Goal: Information Seeking & Learning: Learn about a topic

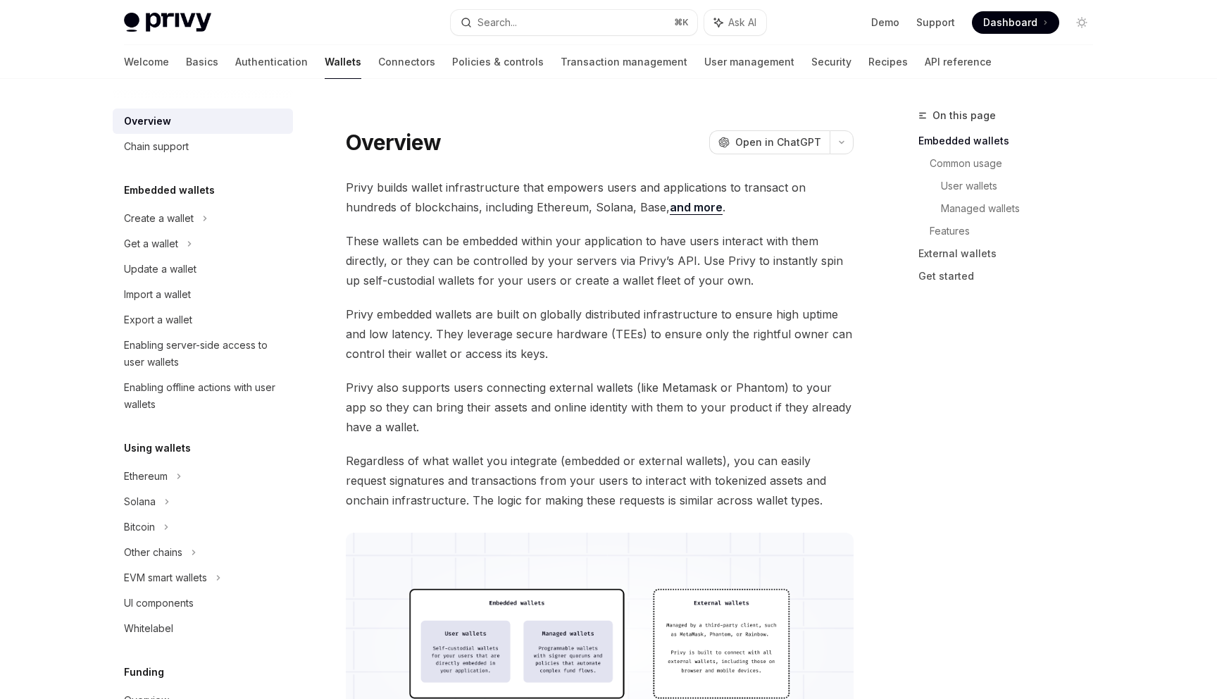
type textarea "*"
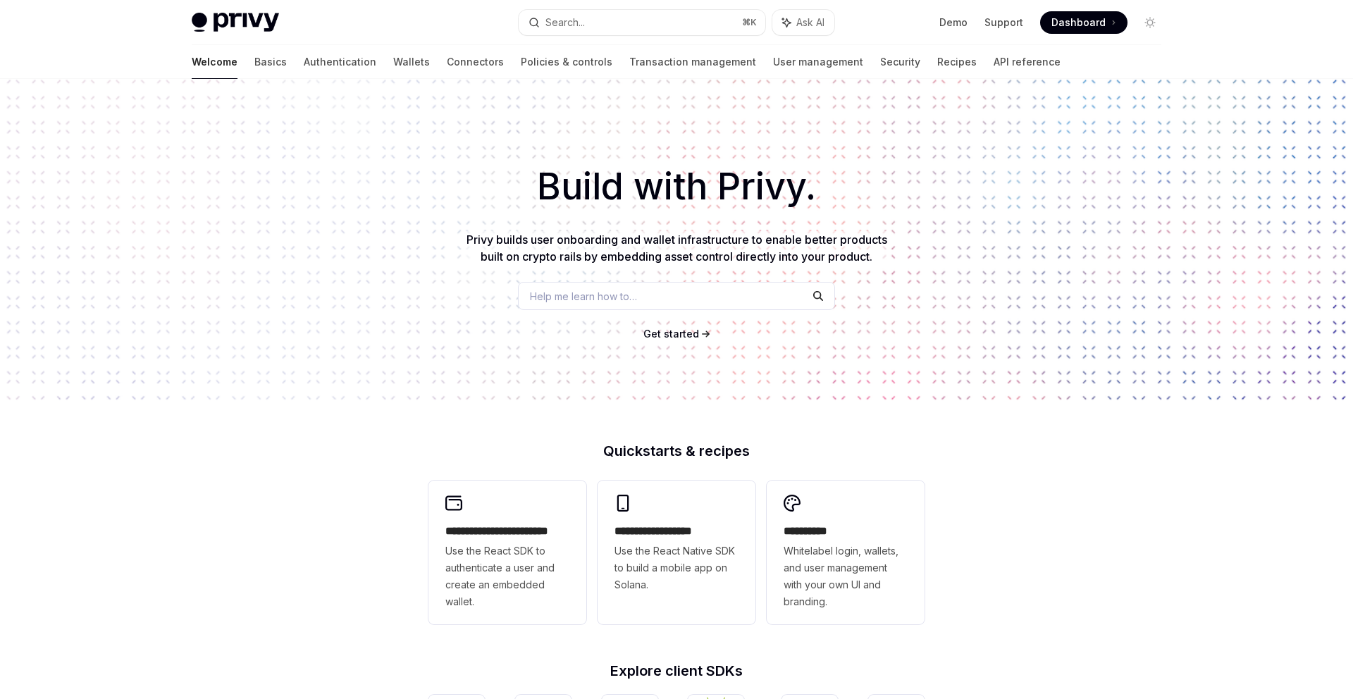
click at [443, 196] on h1 "Build with Privy." at bounding box center [676, 186] width 1307 height 55
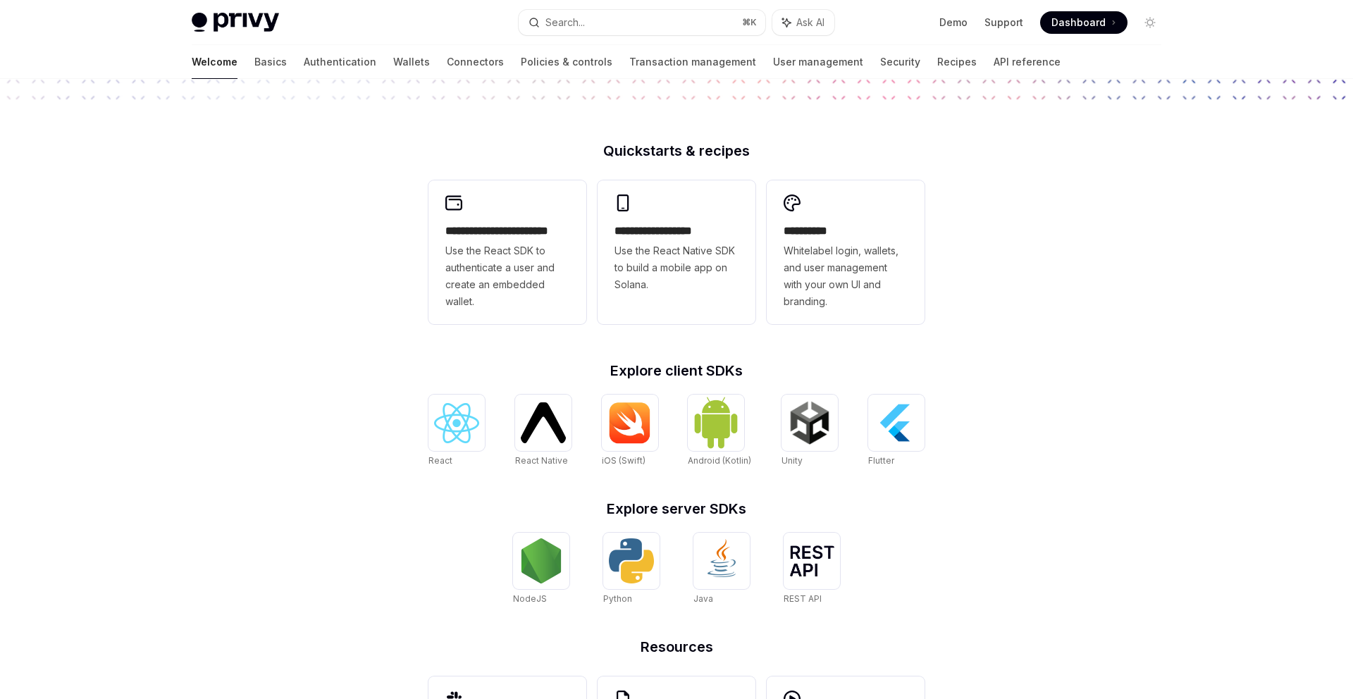
scroll to position [421, 0]
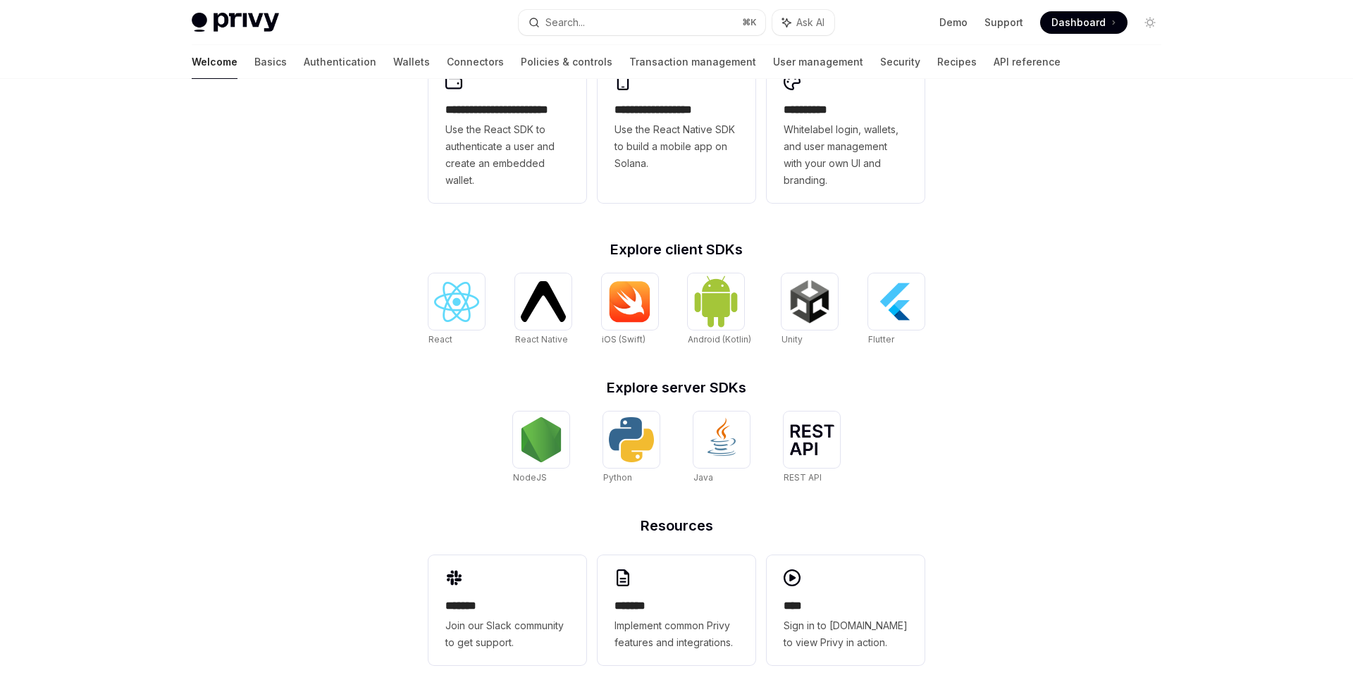
click at [1008, 390] on div "**********" at bounding box center [676, 178] width 1353 height 1041
drag, startPoint x: 306, startPoint y: 156, endPoint x: 404, endPoint y: 63, distance: 135.0
click at [307, 156] on div "**********" at bounding box center [676, 178] width 1353 height 1041
click at [332, 213] on div "**********" at bounding box center [676, 178] width 1353 height 1041
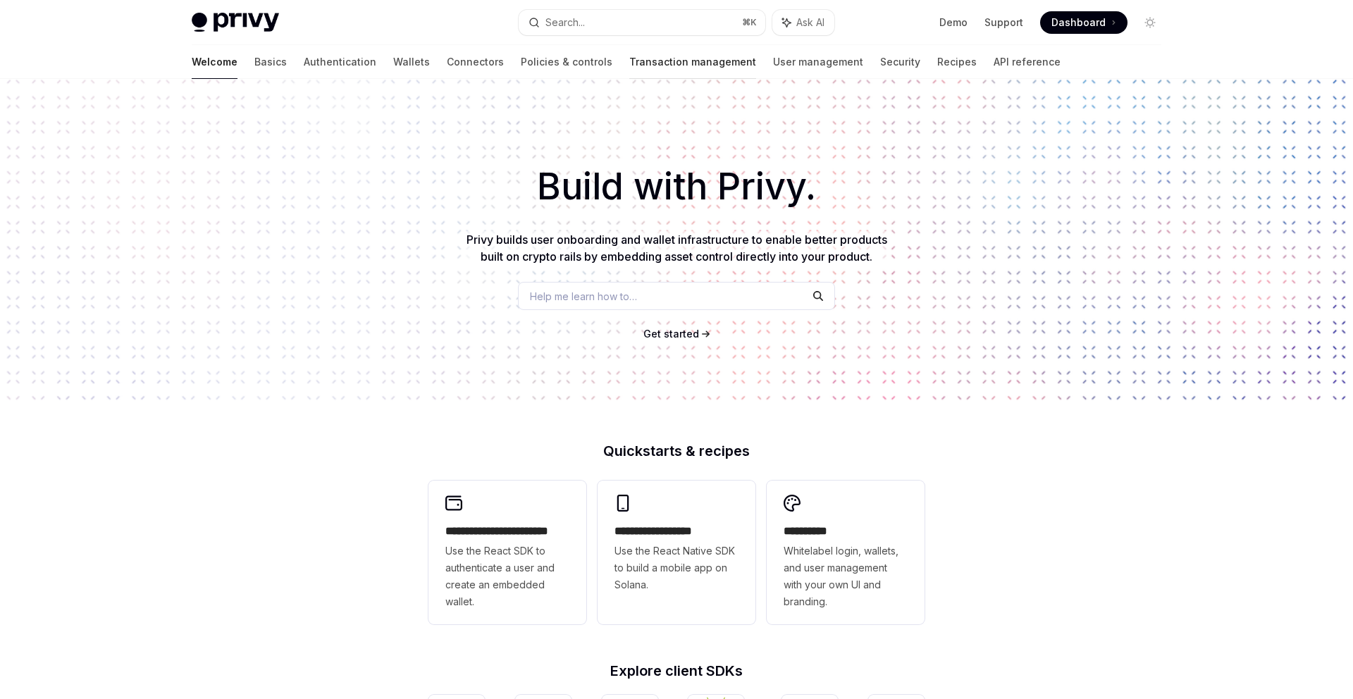
click at [629, 60] on link "Transaction management" at bounding box center [692, 62] width 127 height 34
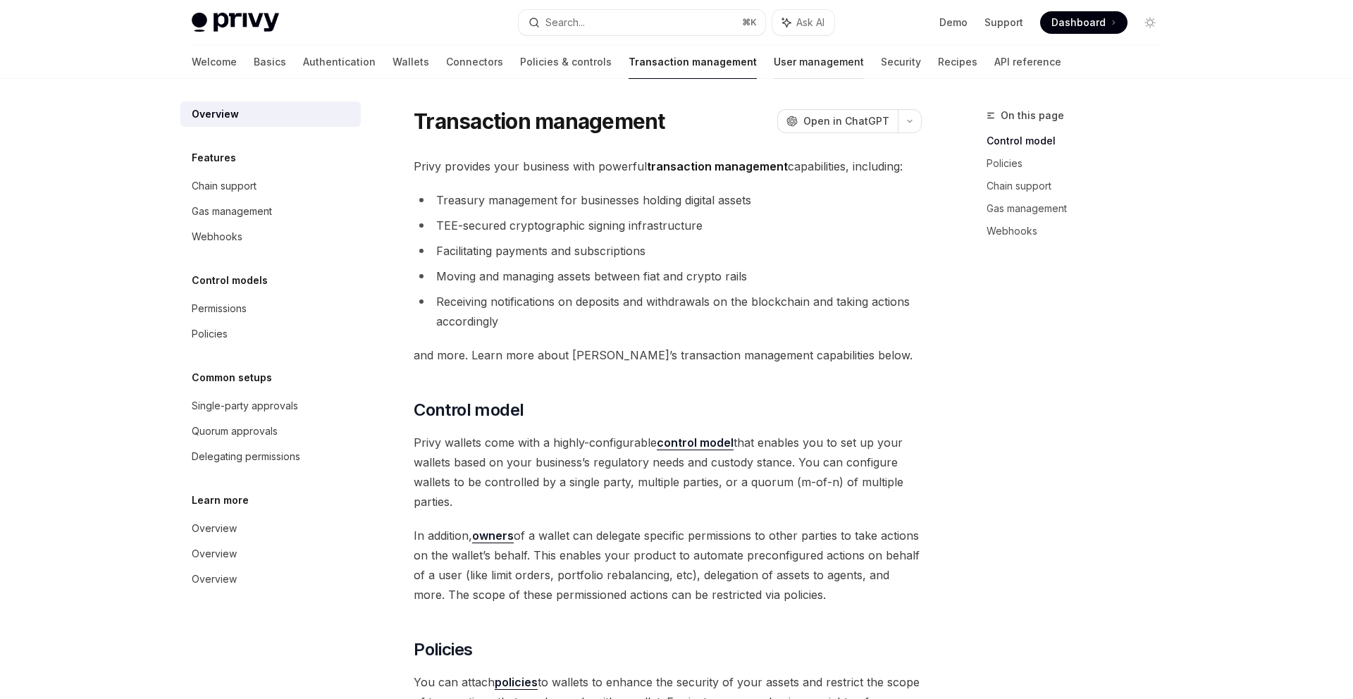
click at [774, 60] on link "User management" at bounding box center [819, 62] width 90 height 34
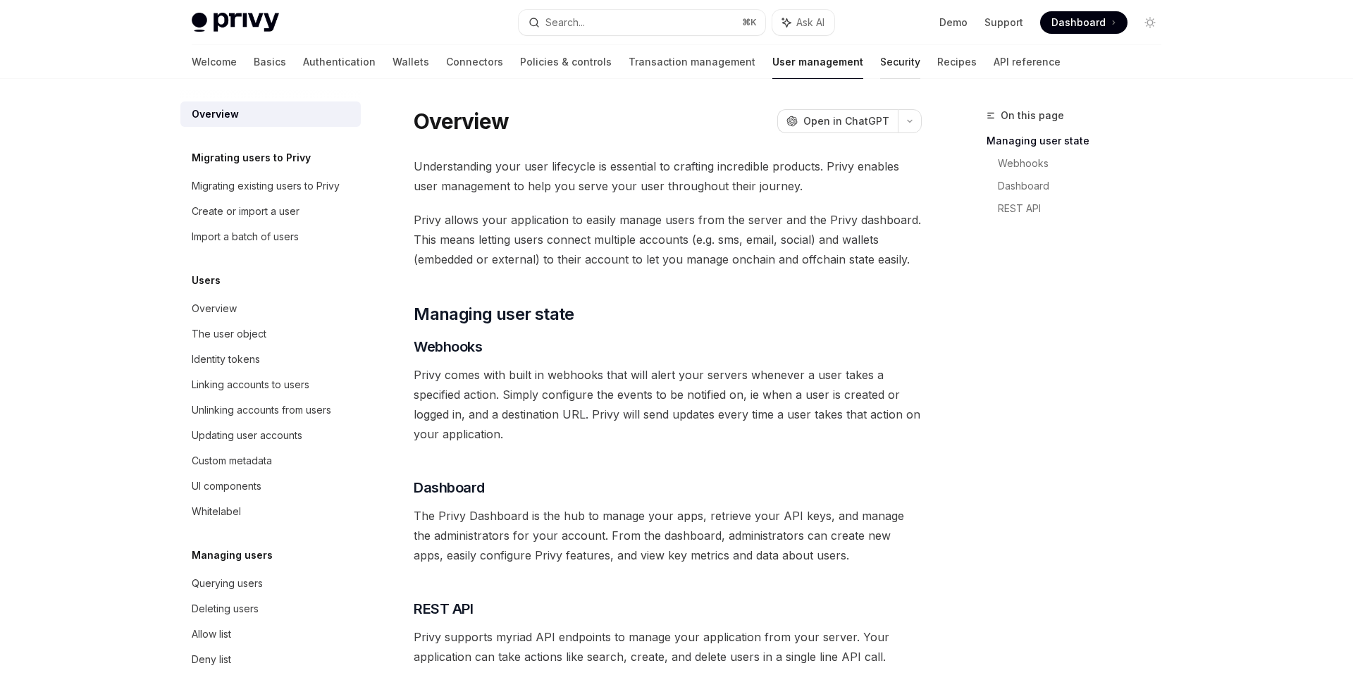
click at [880, 60] on link "Security" at bounding box center [900, 62] width 40 height 34
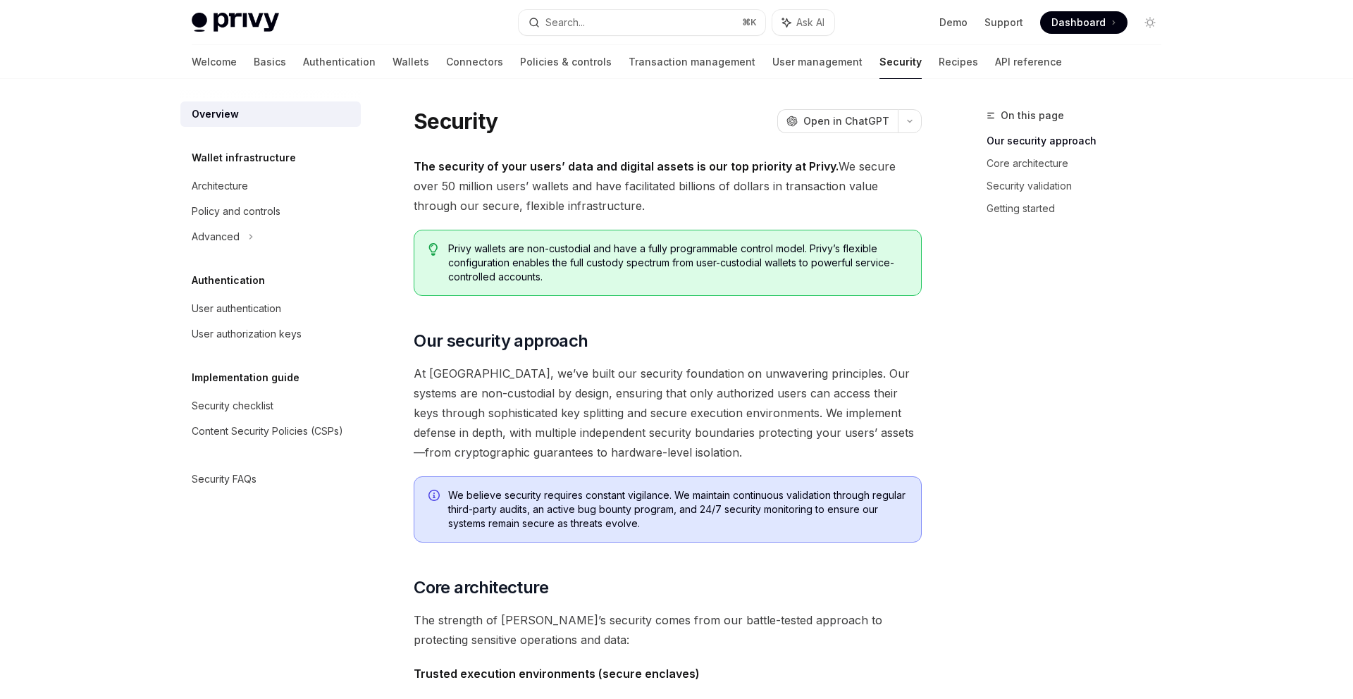
click at [526, 213] on span "The security of your users’ data and digital assets is our top priority at Priv…" at bounding box center [668, 185] width 508 height 59
click at [938, 70] on link "Recipes" at bounding box center [957, 62] width 39 height 34
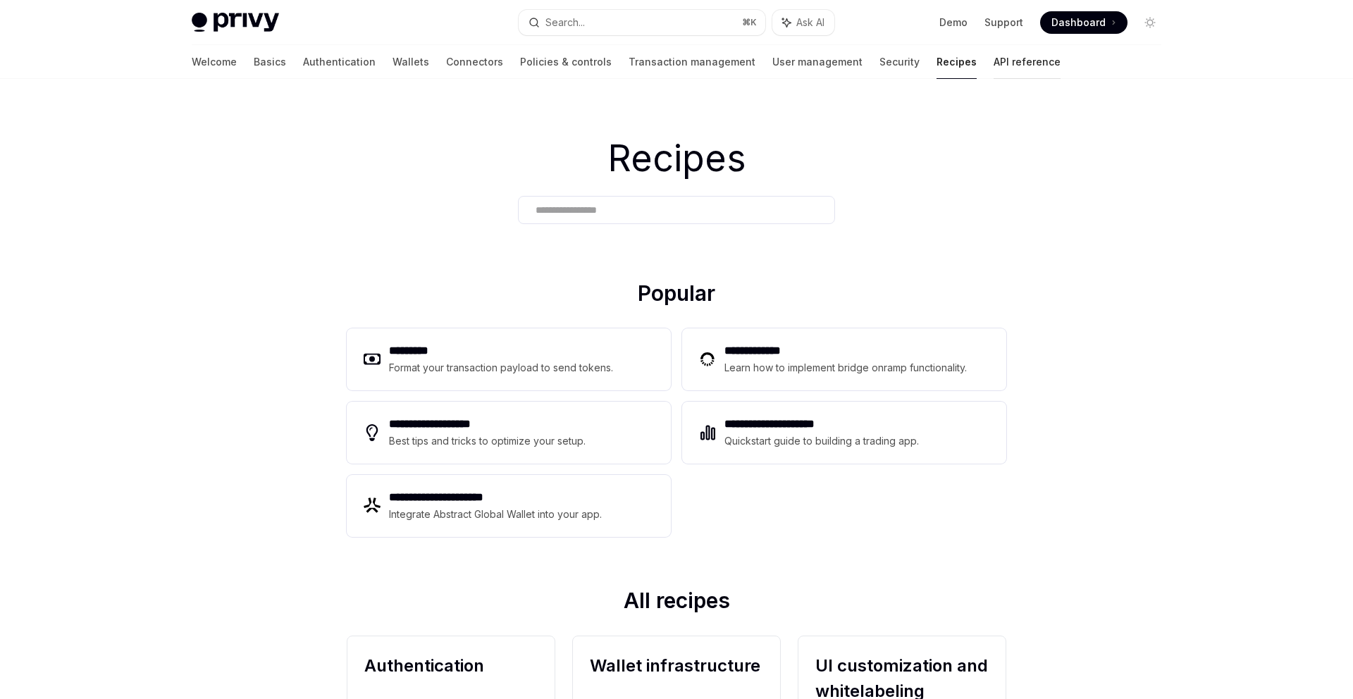
click at [993, 55] on link "API reference" at bounding box center [1026, 62] width 67 height 34
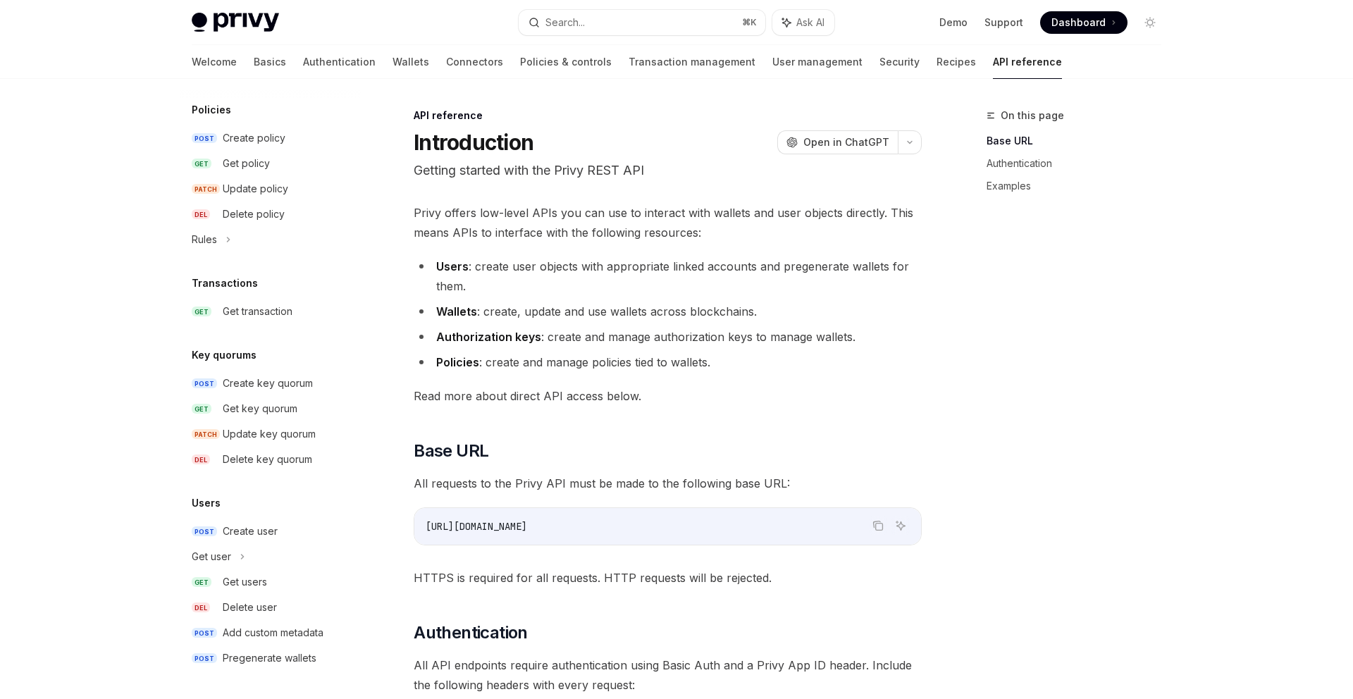
click at [847, 61] on div "Welcome Basics Authentication Wallets Connectors Policies & controls Transactio…" at bounding box center [627, 62] width 870 height 34
drag, startPoint x: 855, startPoint y: 63, endPoint x: 843, endPoint y: 61, distance: 11.5
click at [936, 65] on link "Recipes" at bounding box center [955, 62] width 39 height 34
click at [879, 61] on link "Security" at bounding box center [899, 62] width 40 height 34
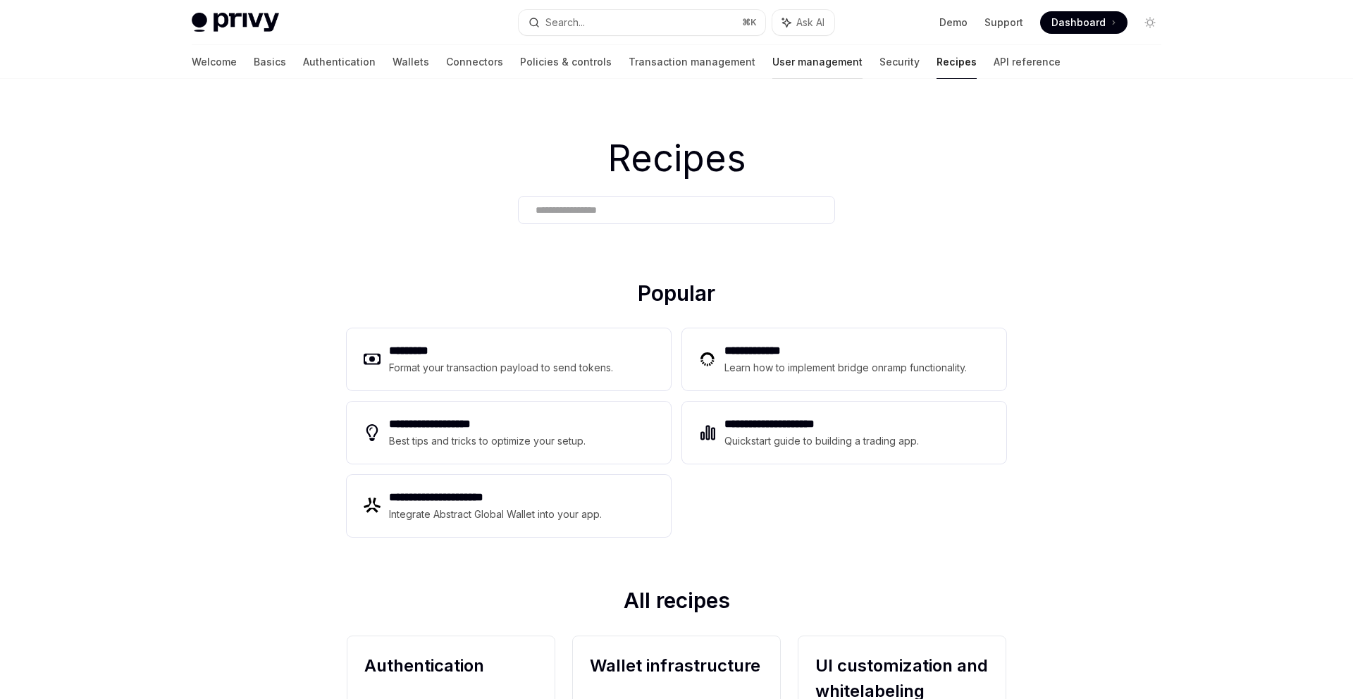
click at [772, 64] on link "User management" at bounding box center [817, 62] width 90 height 34
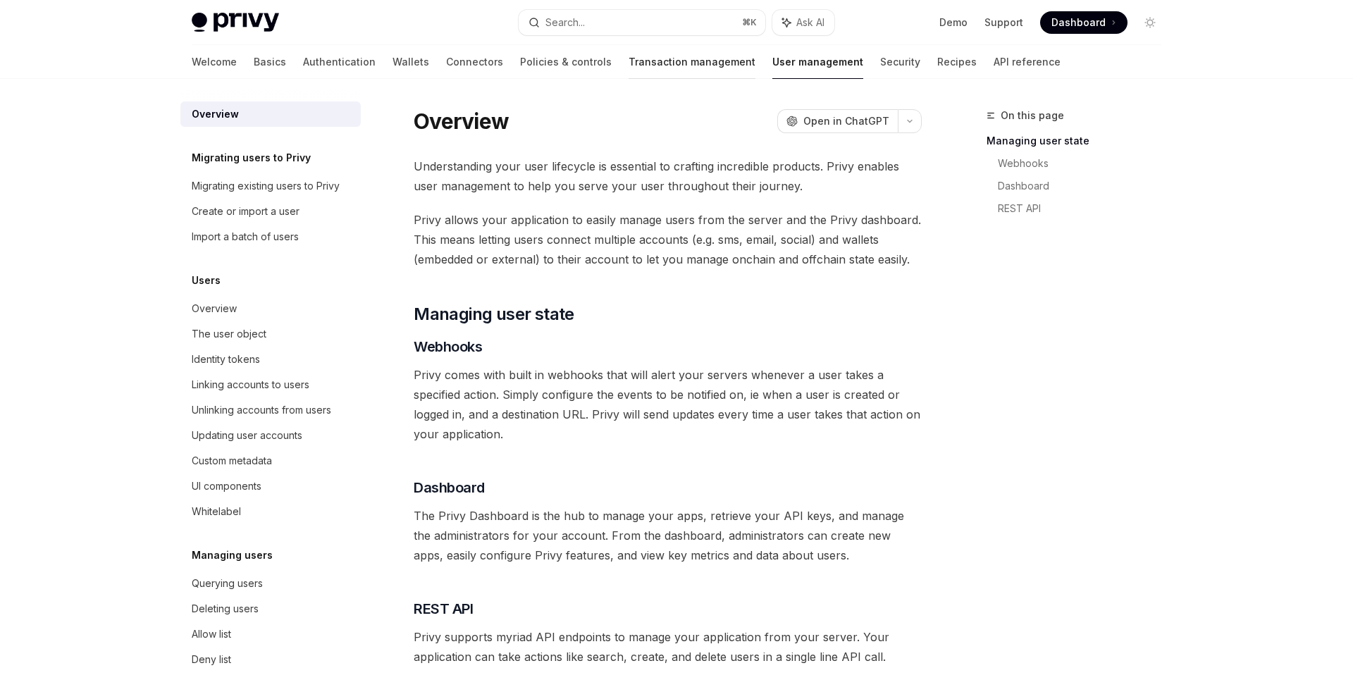
click at [628, 63] on link "Transaction management" at bounding box center [691, 62] width 127 height 34
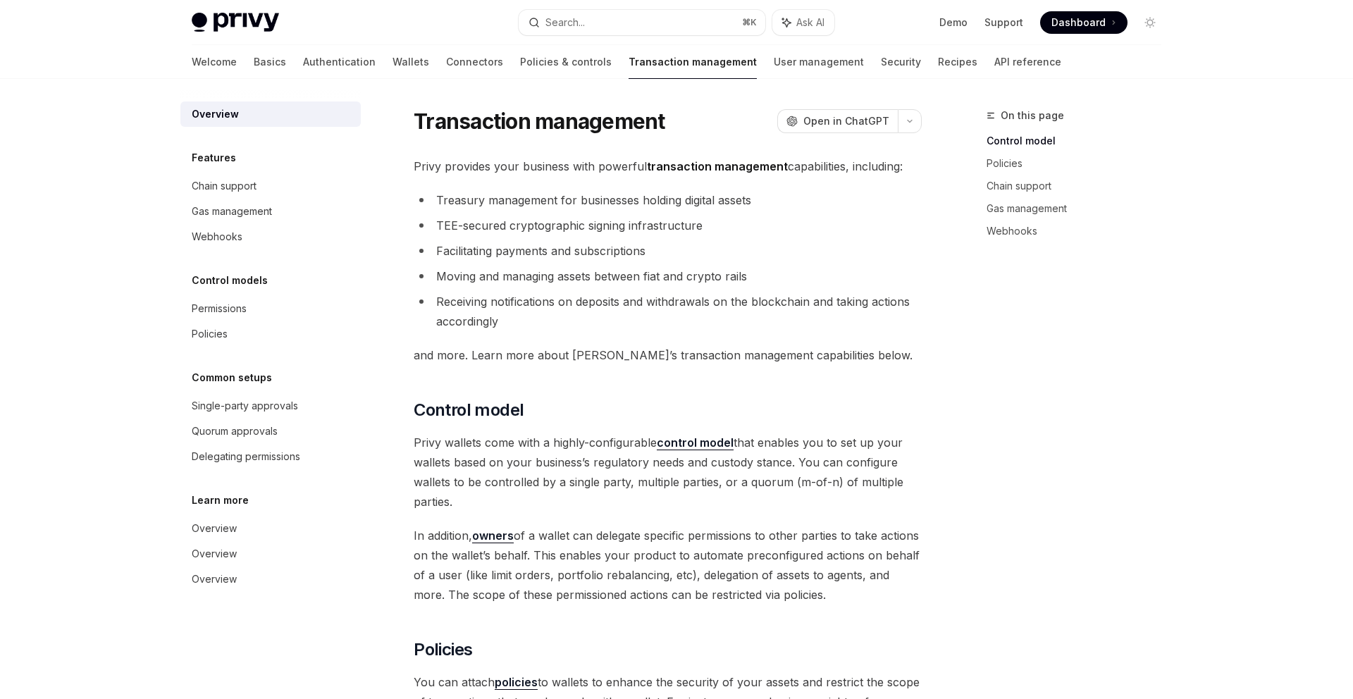
click at [517, 174] on span "Privy provides your business with powerful transaction management capabilities,…" at bounding box center [668, 166] width 508 height 20
click at [520, 74] on link "Policies & controls" at bounding box center [566, 62] width 92 height 34
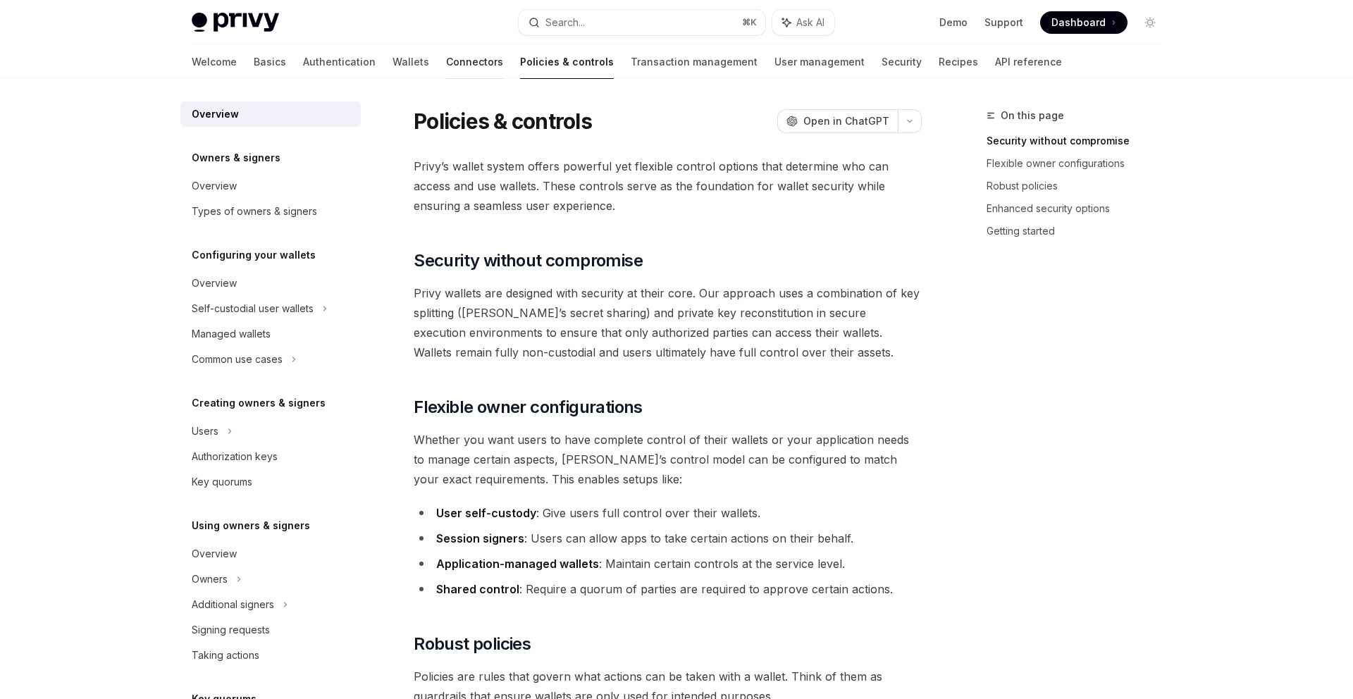
click at [446, 63] on link "Connectors" at bounding box center [474, 62] width 57 height 34
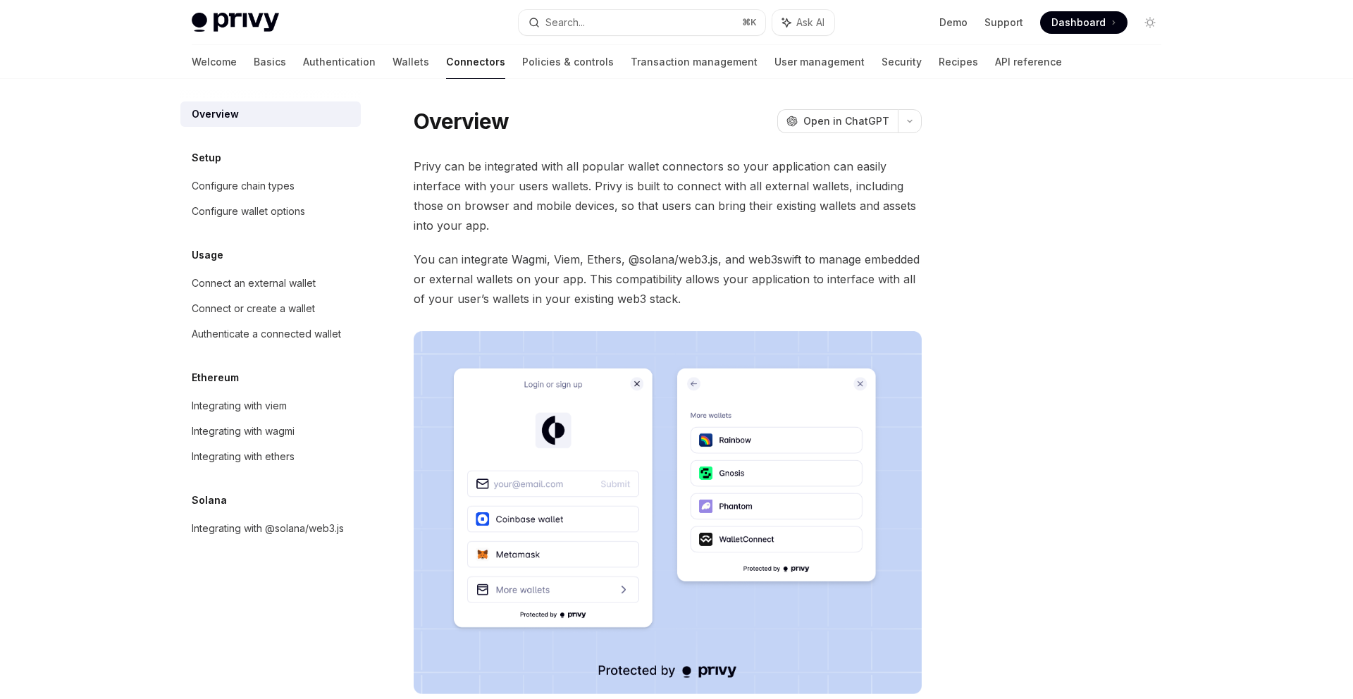
click at [321, 63] on div "Welcome Basics Authentication Wallets Connectors Policies & controls Transactio…" at bounding box center [627, 62] width 870 height 34
click at [392, 63] on link "Wallets" at bounding box center [410, 62] width 37 height 34
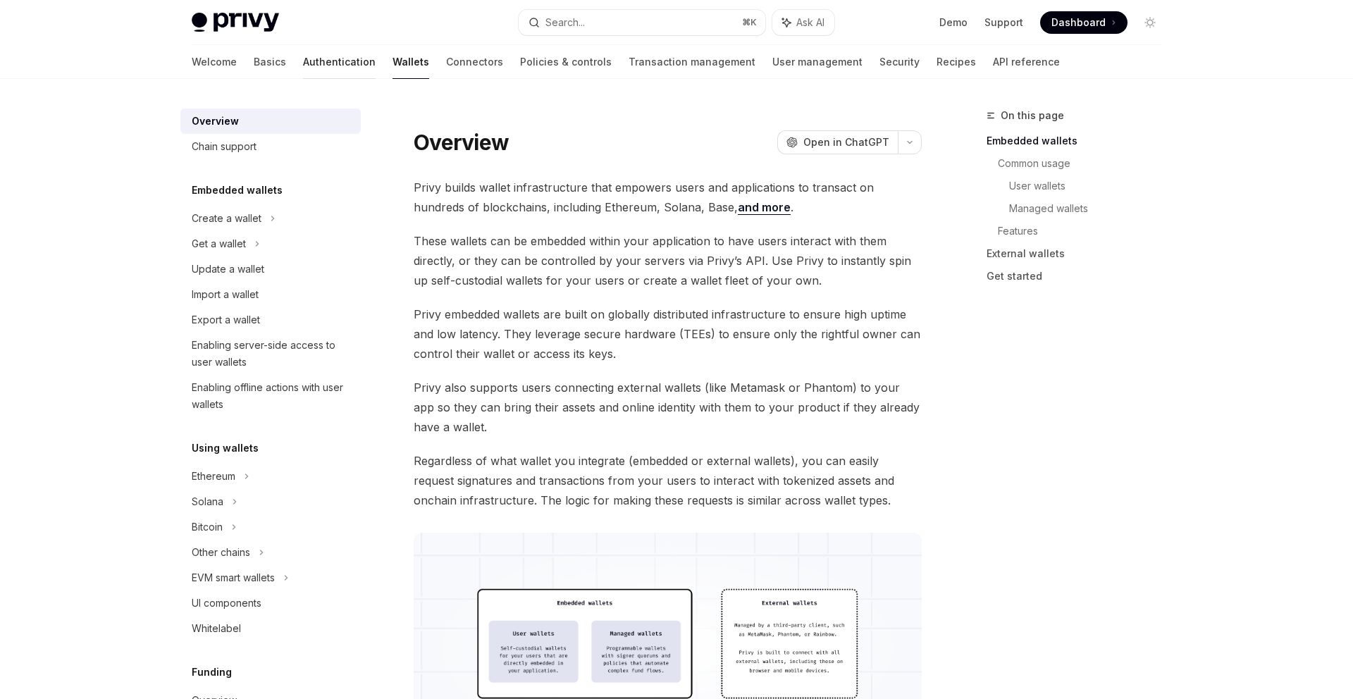
click at [306, 57] on link "Authentication" at bounding box center [339, 62] width 73 height 34
type textarea "*"
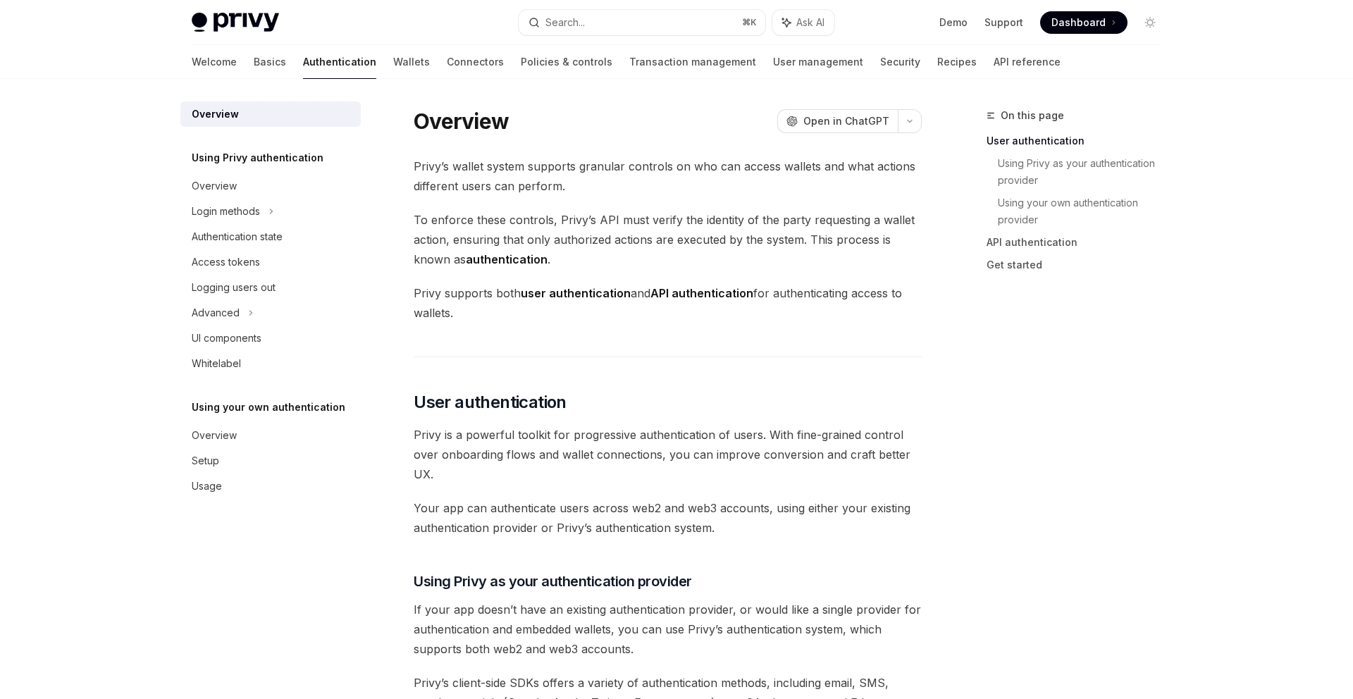
click at [605, 251] on span "To enforce these controls, [PERSON_NAME]’s API must verify the identity of the …" at bounding box center [668, 239] width 508 height 59
